Goal: Check status: Check status

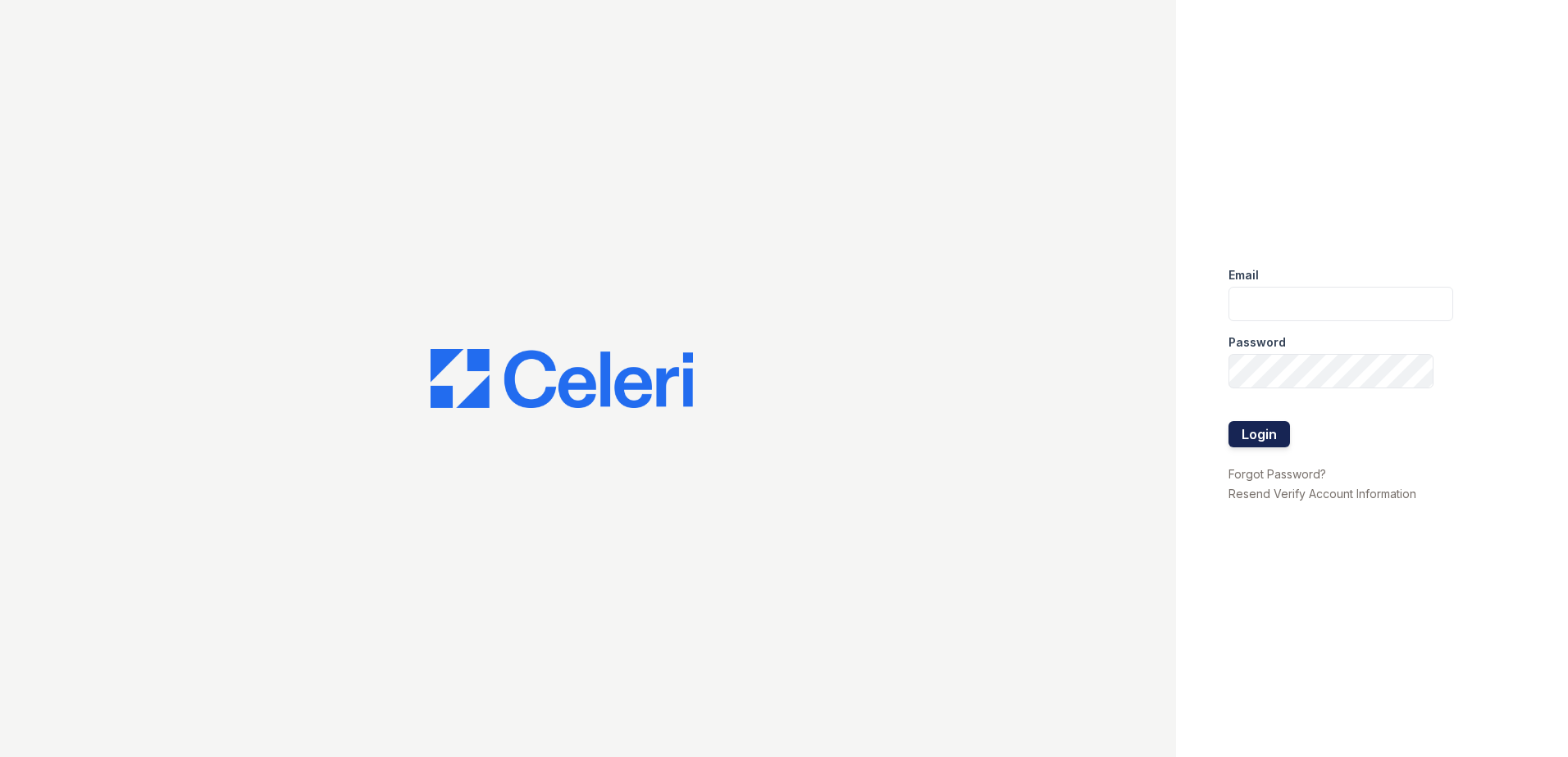
type input "[EMAIL_ADDRESS][DOMAIN_NAME]"
click at [1253, 435] on button "Login" at bounding box center [1259, 433] width 62 height 26
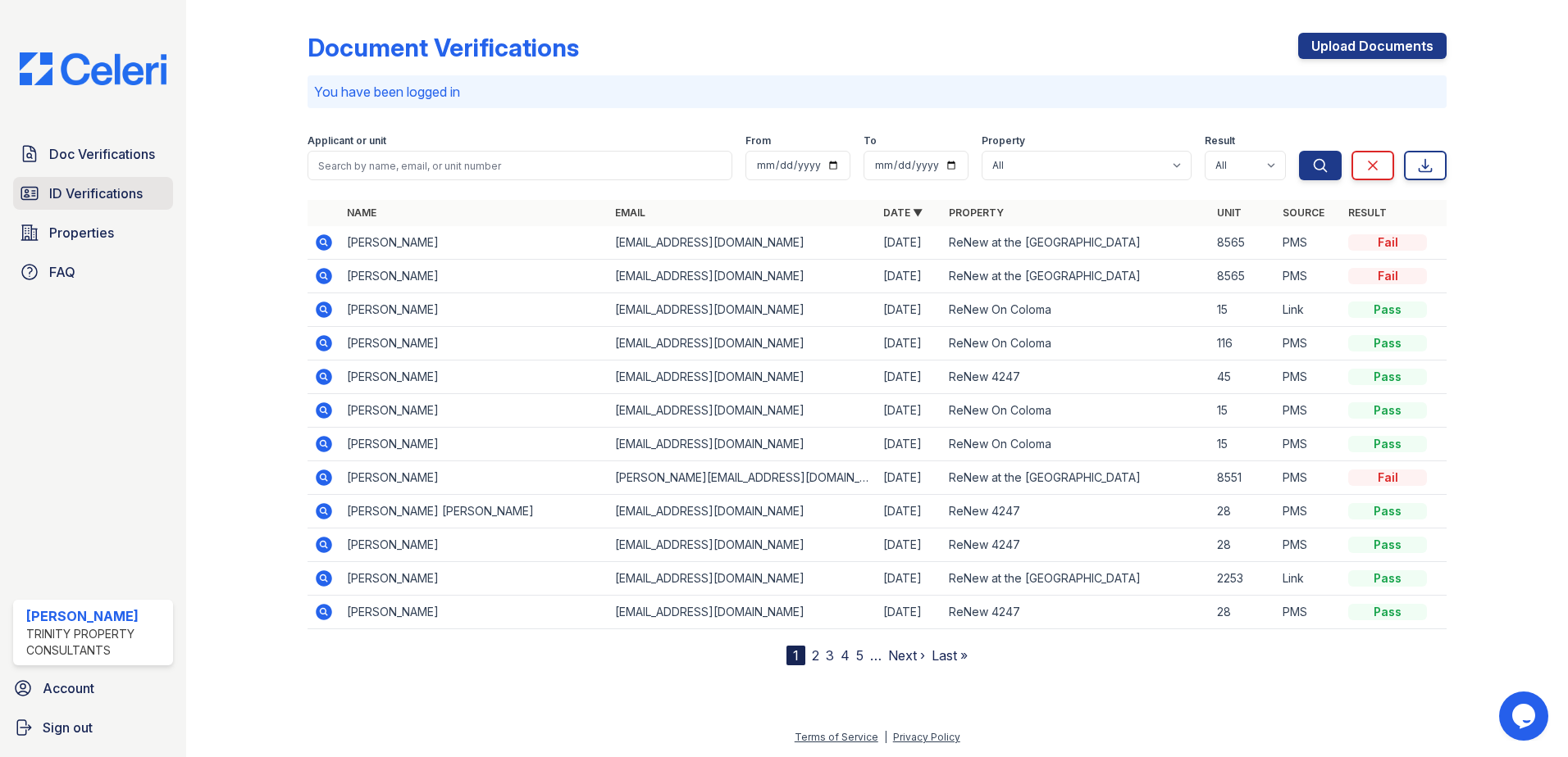
click at [87, 182] on link "ID Verifications" at bounding box center [93, 193] width 160 height 33
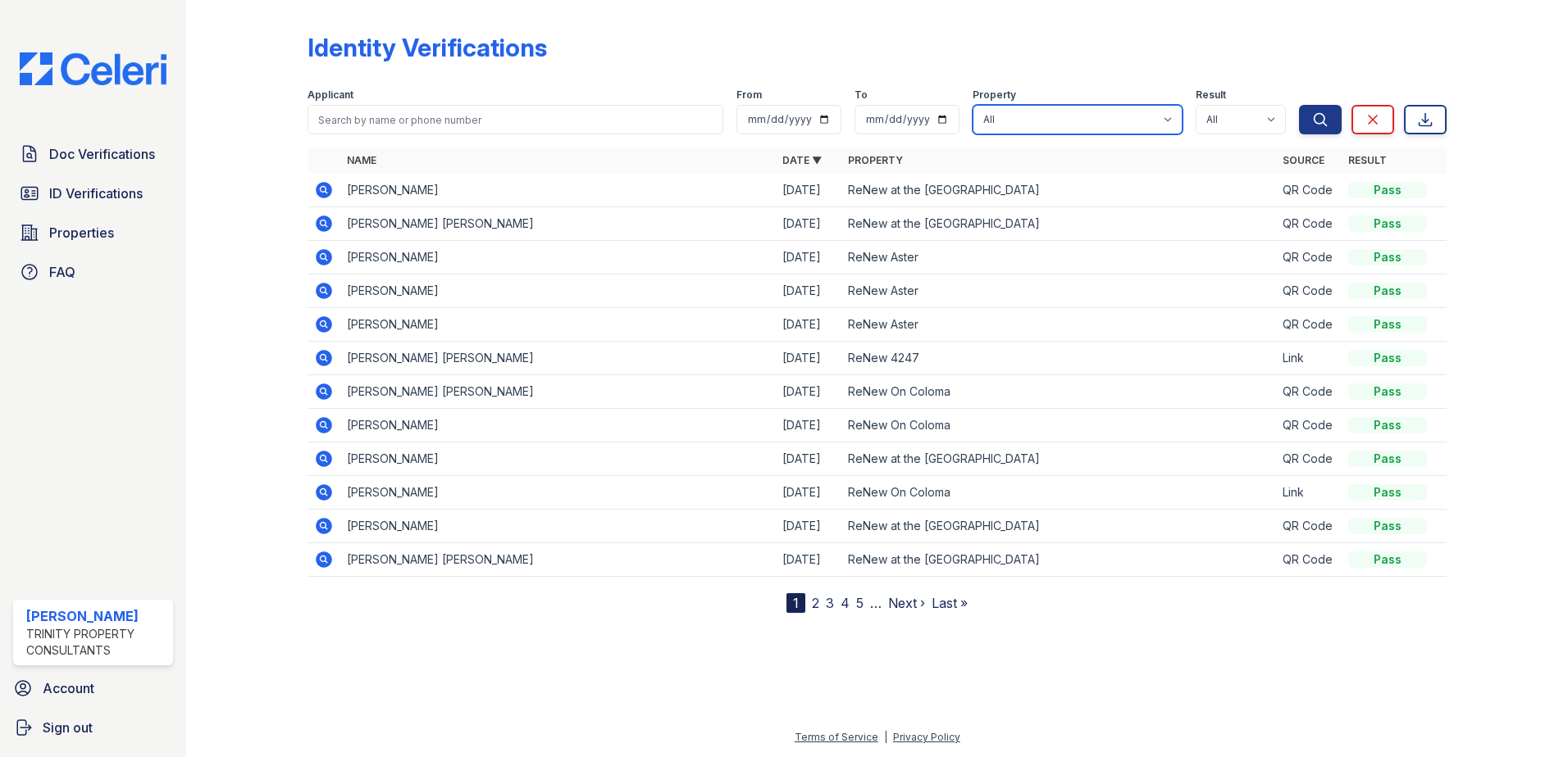
click at [1004, 108] on select "All ReNew 4247 ReNew Aster ReNew at the Delta ReNew On Coloma" at bounding box center [1077, 119] width 210 height 29
select select "29"
click at [975, 105] on select "All ReNew 4247 ReNew Aster ReNew at the Delta ReNew On Coloma" at bounding box center [1077, 119] width 210 height 29
click at [1316, 114] on icon "submit" at bounding box center [1321, 119] width 12 height 12
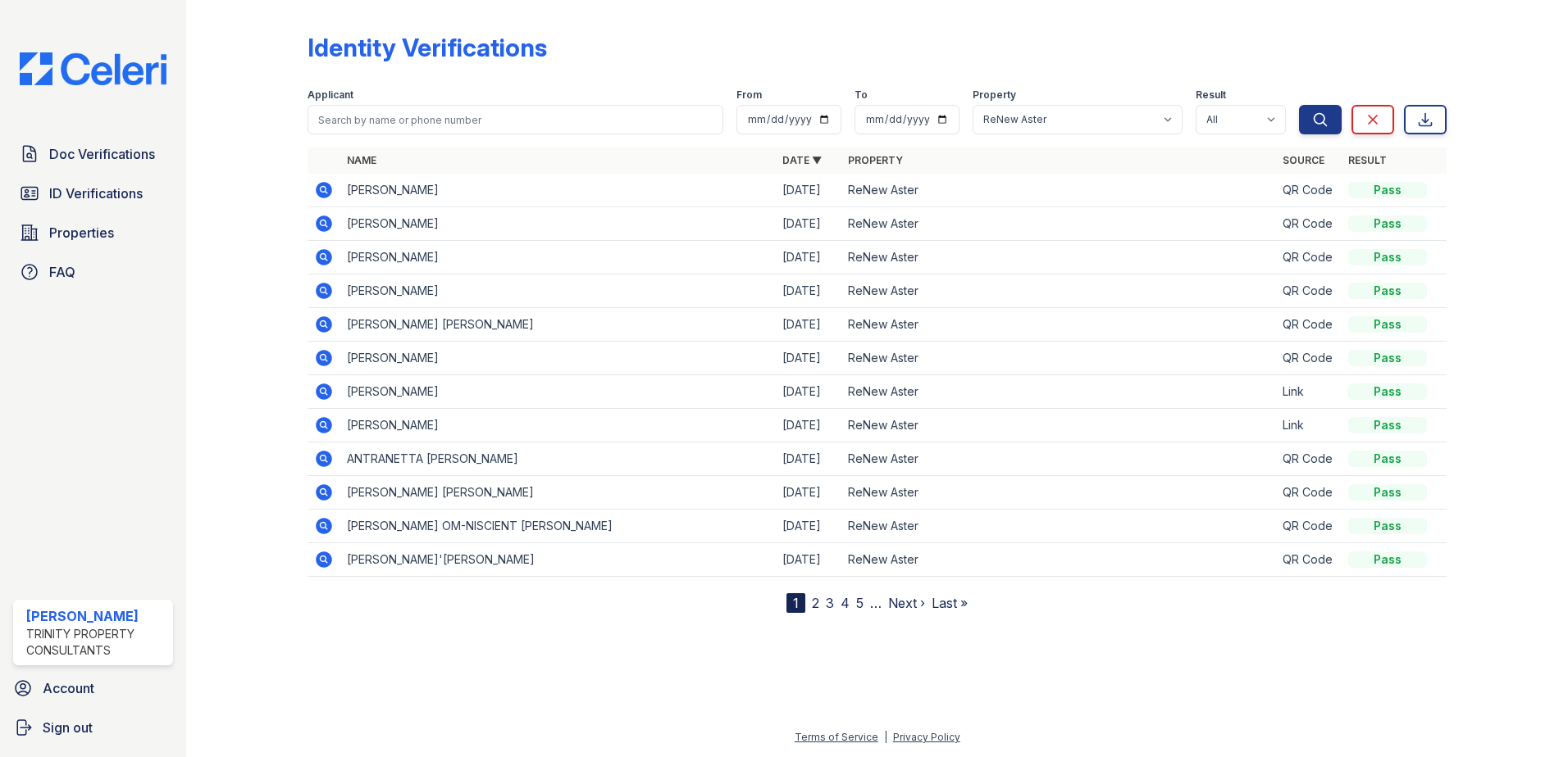
click at [814, 601] on link "2" at bounding box center [815, 603] width 7 height 16
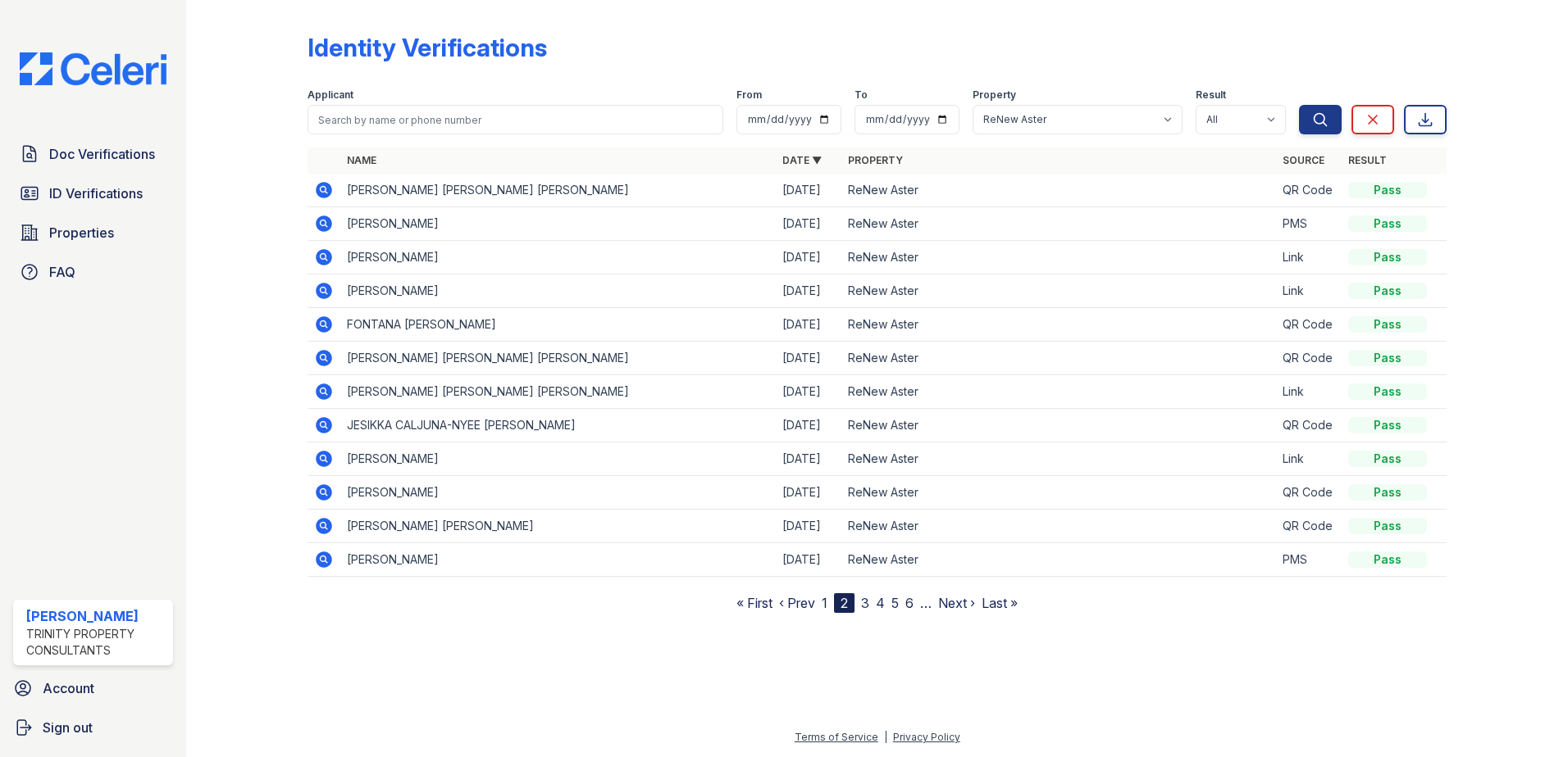
click at [322, 189] on icon at bounding box center [322, 189] width 4 height 4
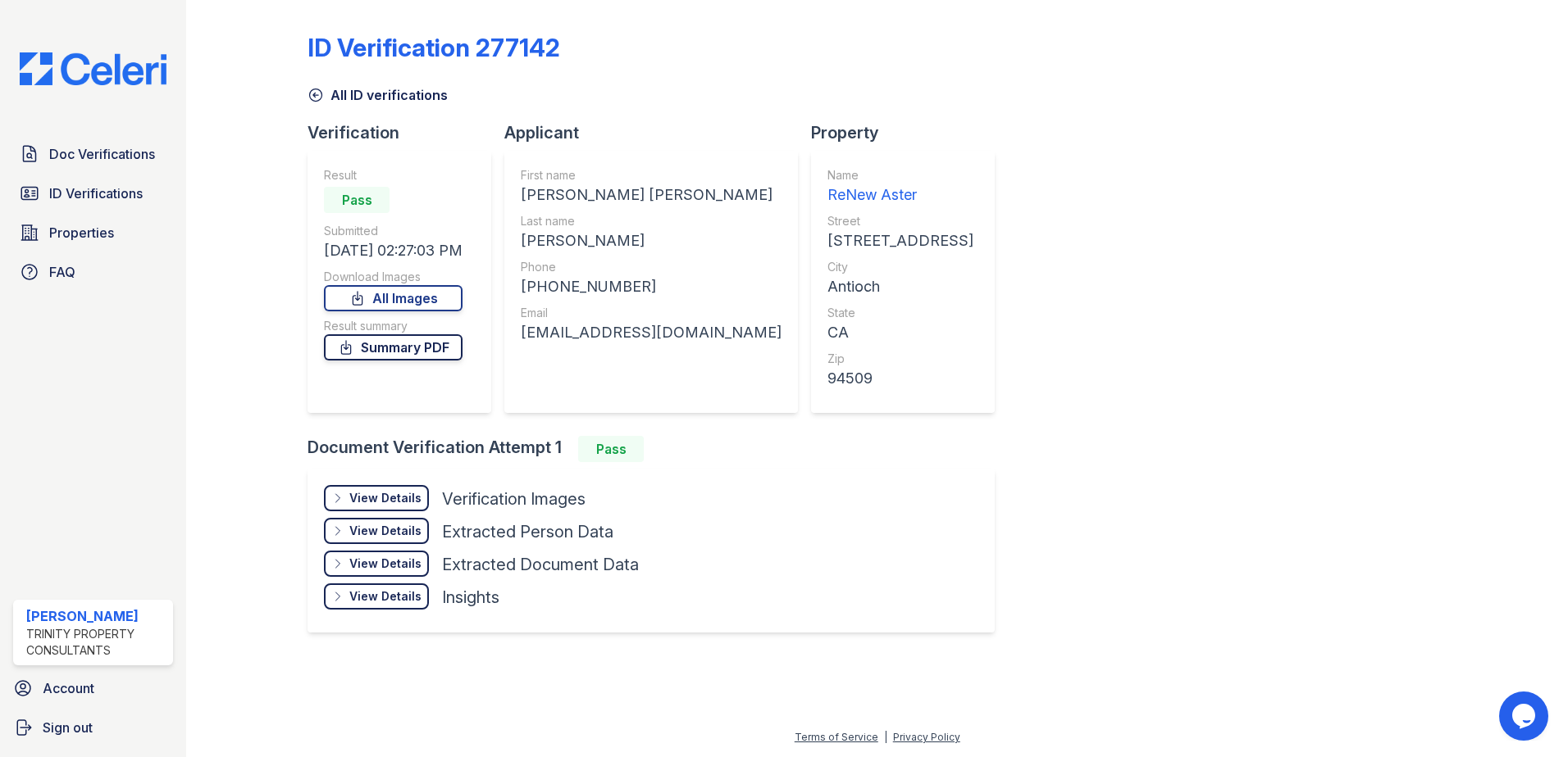
click at [396, 345] on link "Summary PDF" at bounding box center [392, 347] width 138 height 26
click at [385, 494] on div "View Details" at bounding box center [385, 498] width 72 height 16
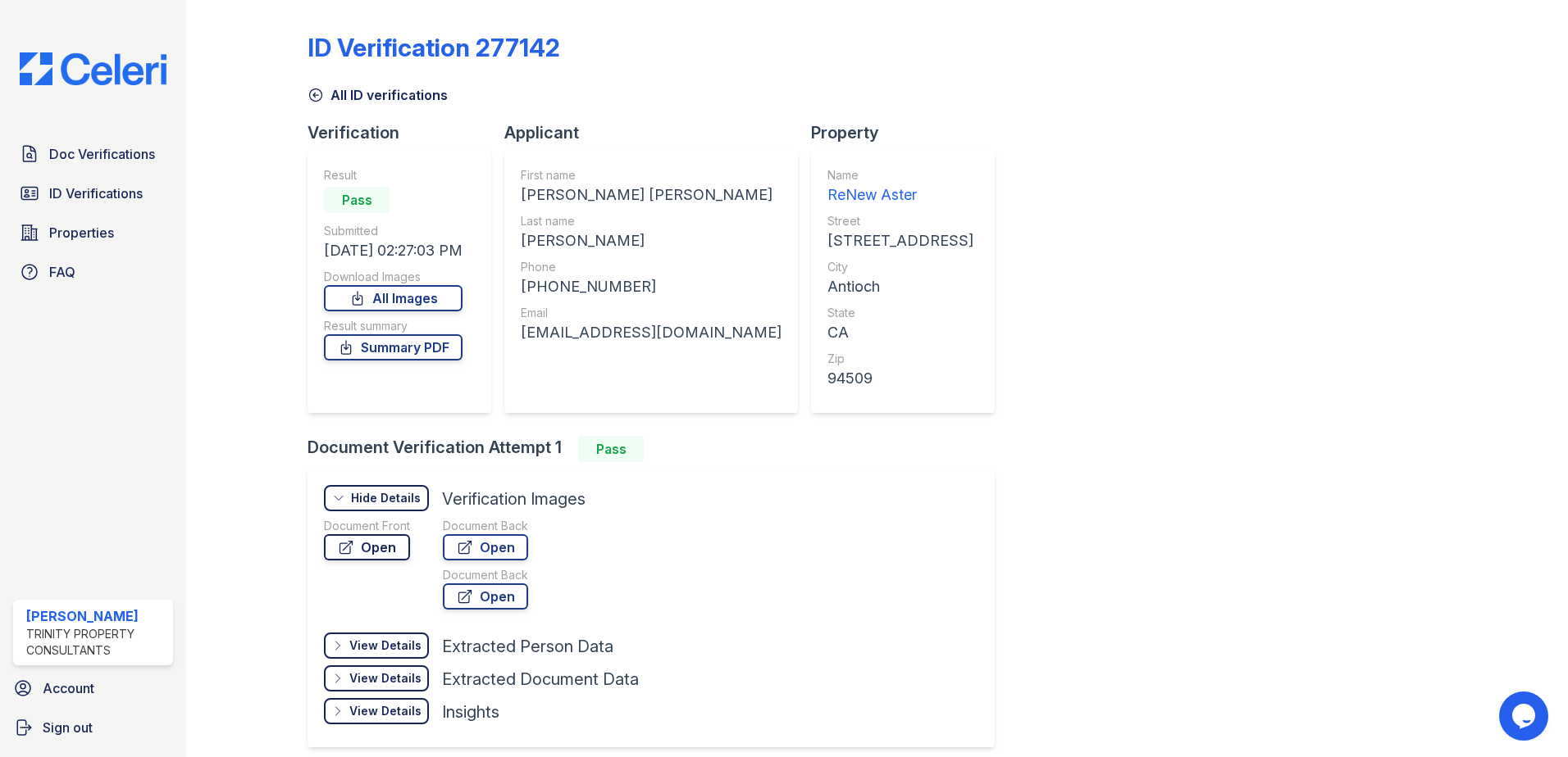
click at [387, 546] on link "Open" at bounding box center [367, 547] width 87 height 26
click at [162, 149] on link "Doc Verifications" at bounding box center [93, 153] width 160 height 33
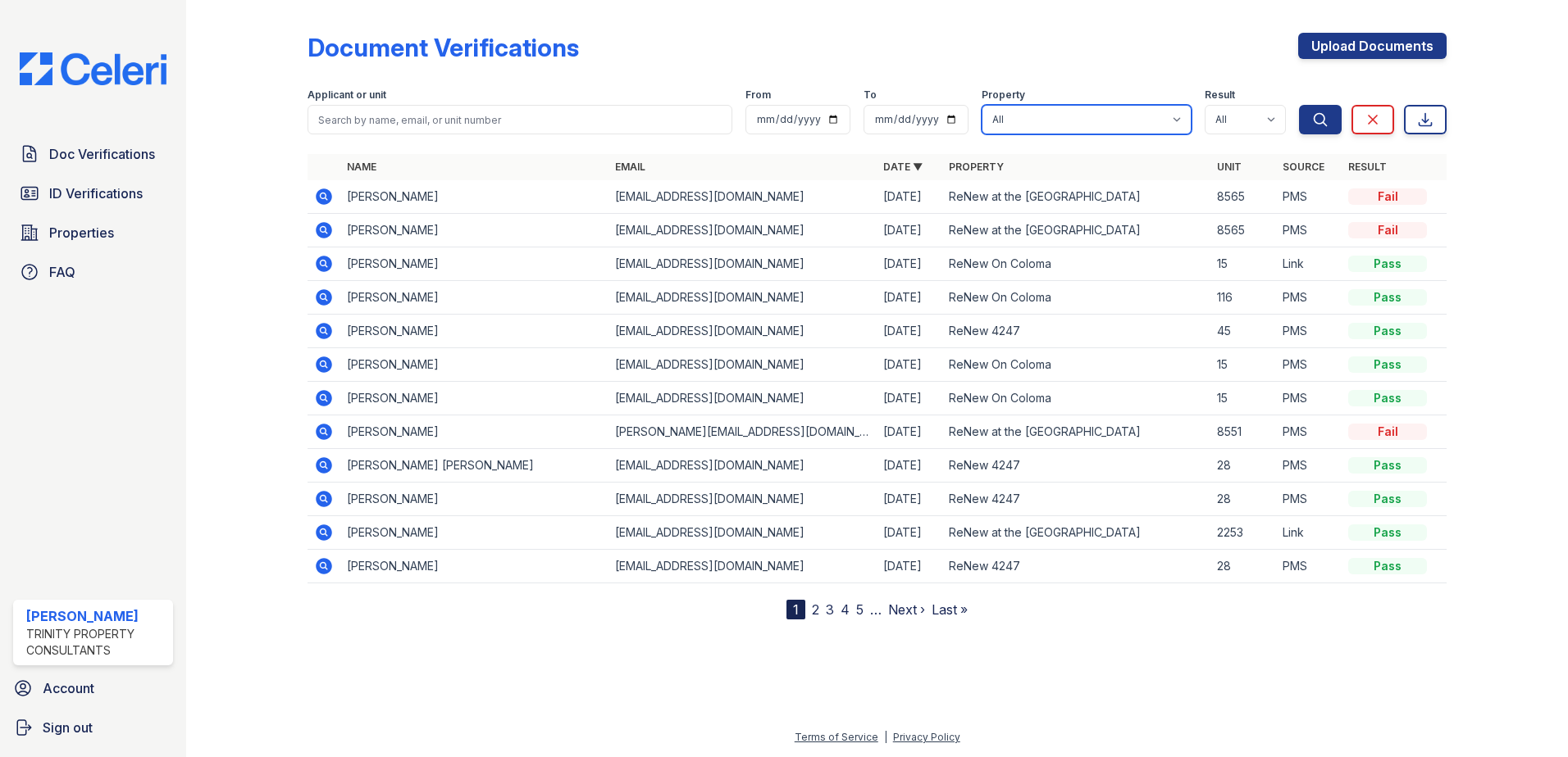
click at [1054, 125] on select "All ReNew 4247 ReNew Aster ReNew at the Delta ReNew On Coloma" at bounding box center [1085, 119] width 210 height 29
select select "29"
click at [982, 105] on select "All ReNew 4247 ReNew Aster ReNew at the Delta ReNew On Coloma" at bounding box center [1085, 119] width 210 height 29
click at [1316, 114] on icon "submit" at bounding box center [1321, 119] width 12 height 12
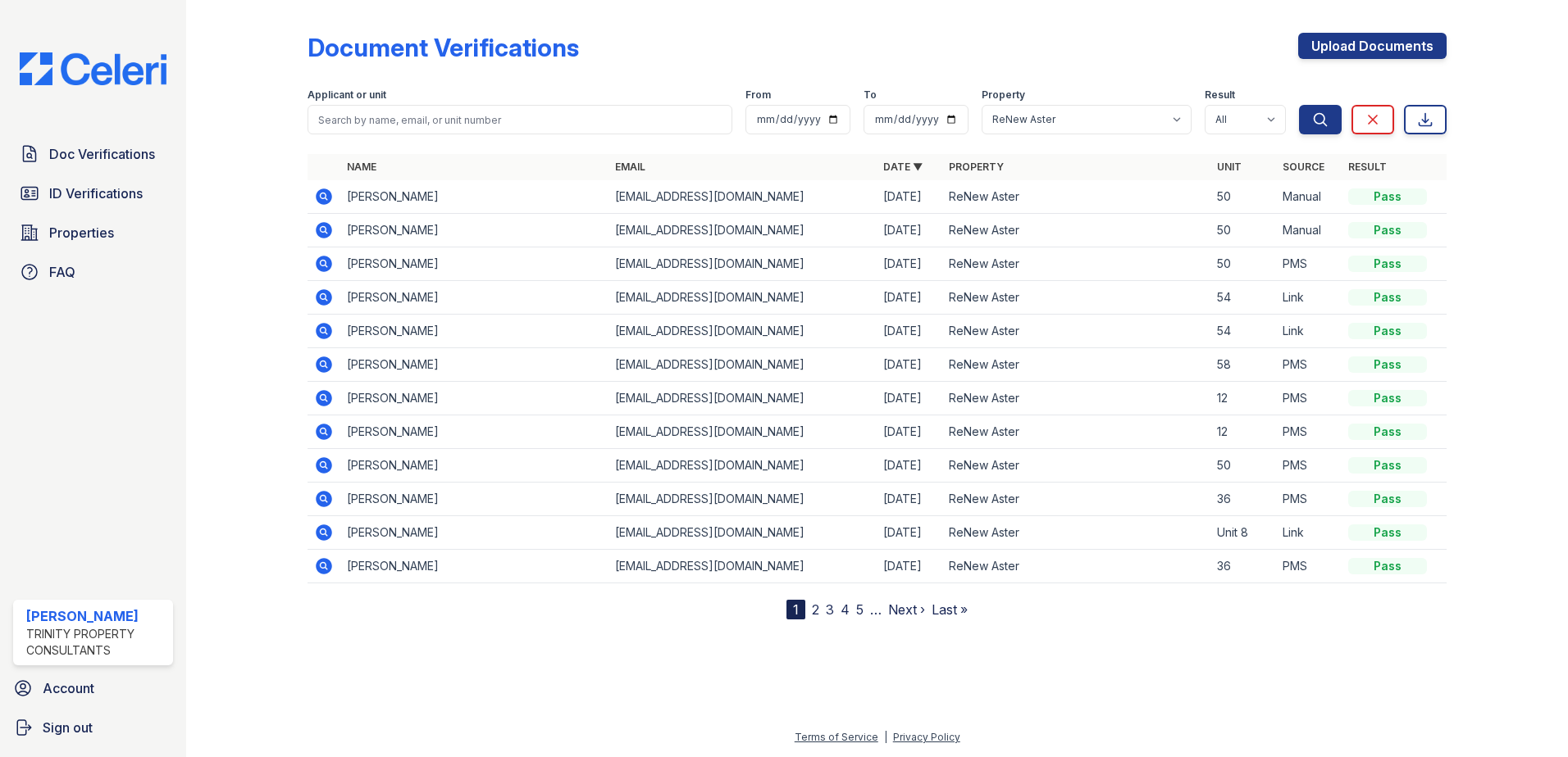
click at [326, 264] on icon at bounding box center [324, 264] width 20 height 20
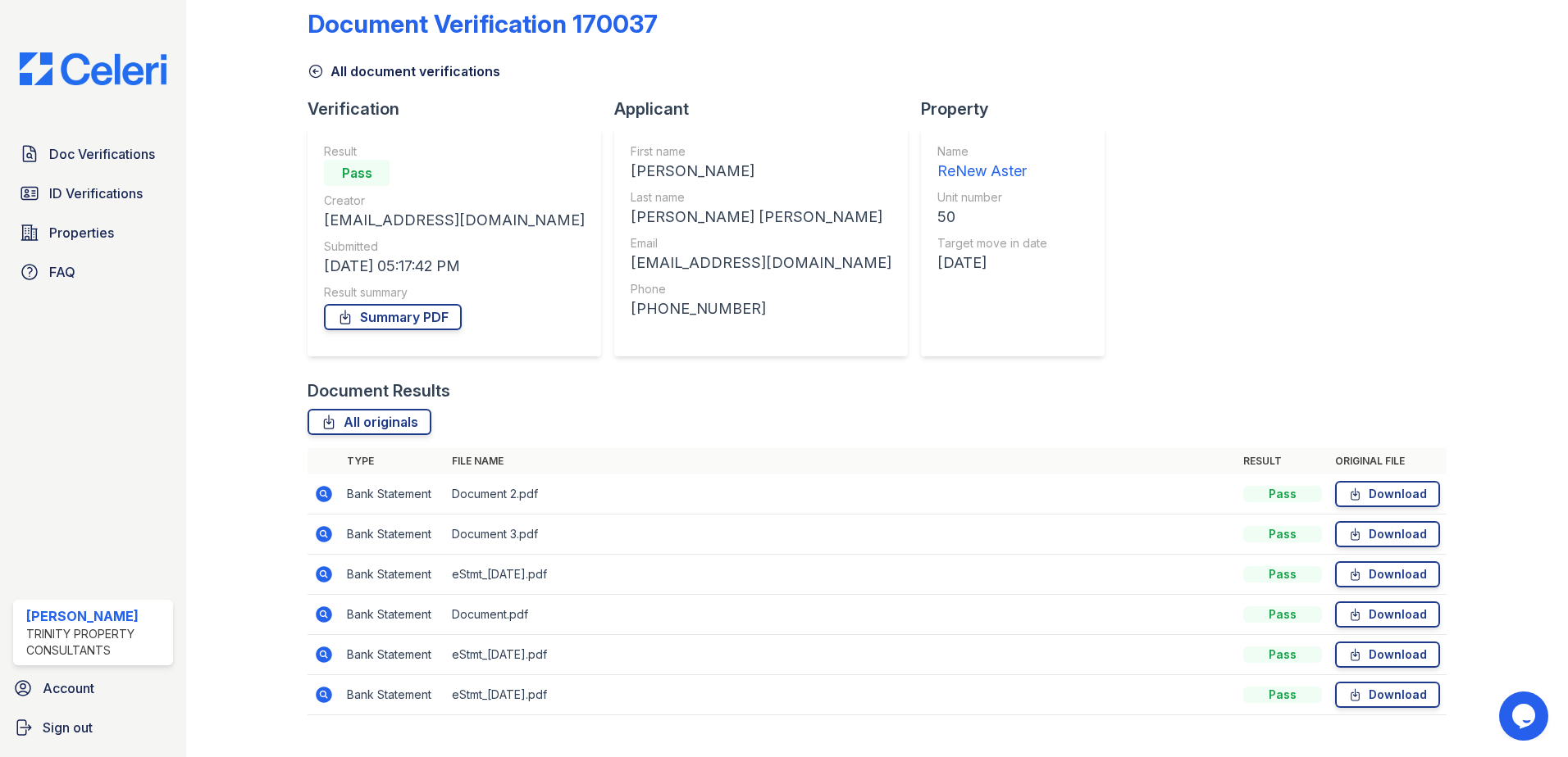
scroll to position [54, 0]
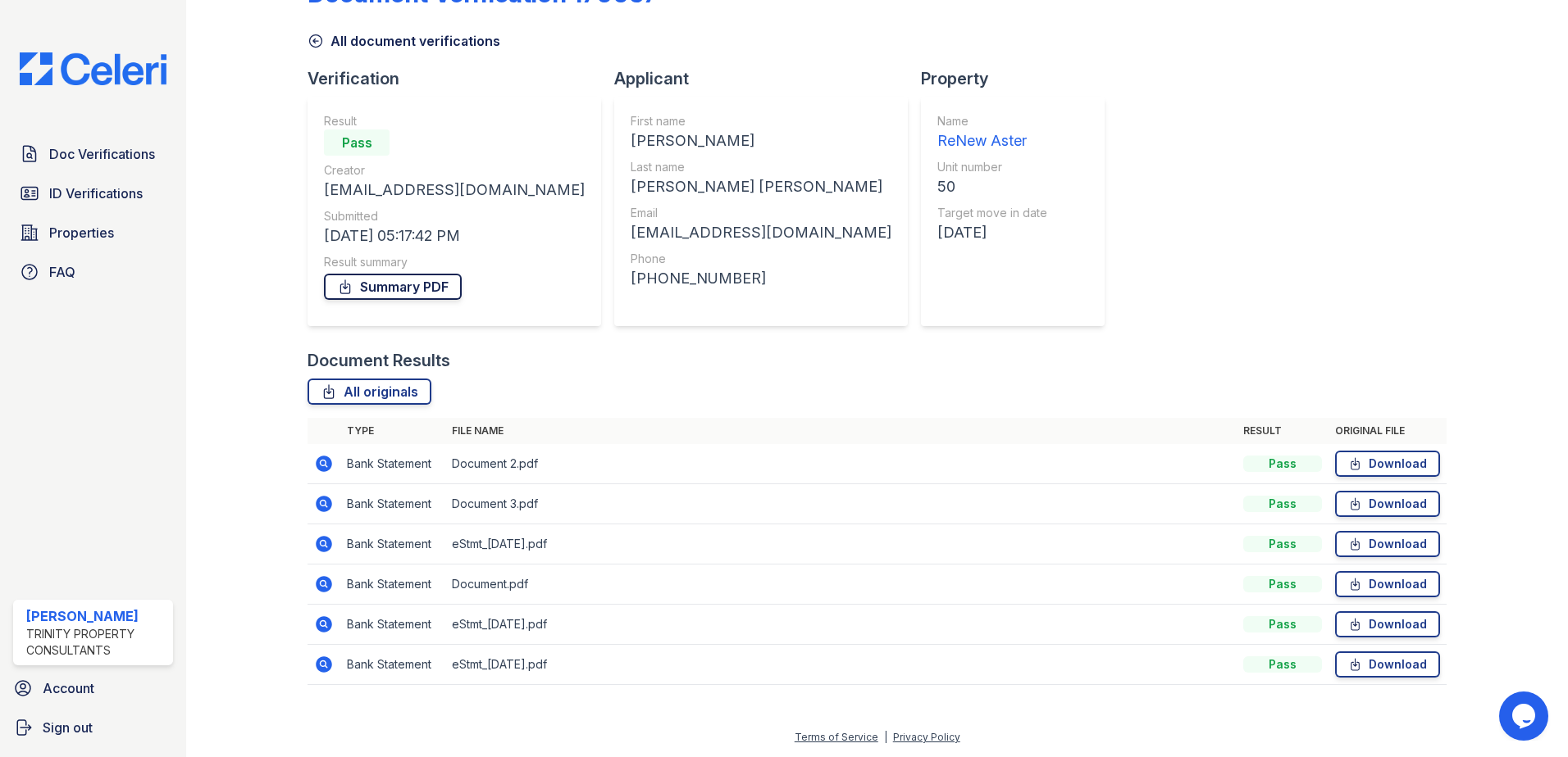
click at [390, 287] on link "Summary PDF" at bounding box center [392, 286] width 137 height 26
